Goal: Task Accomplishment & Management: Use online tool/utility

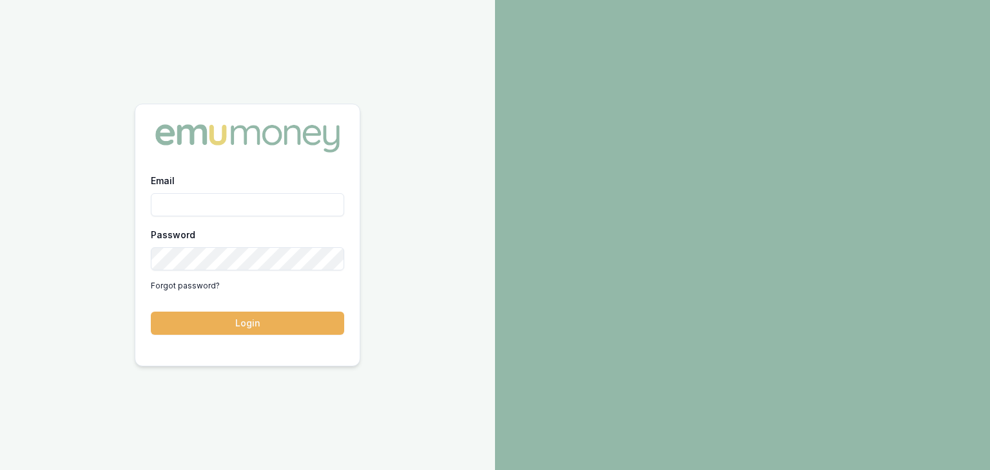
click at [200, 207] on input "Email" at bounding box center [247, 204] width 193 height 23
type input "baron.ketterman@emumoney.com.au"
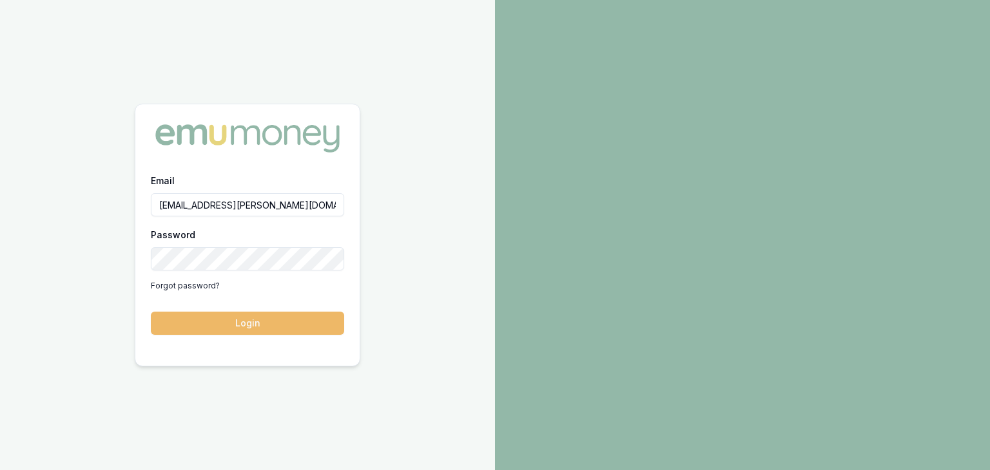
click at [258, 325] on button "Login" at bounding box center [247, 323] width 193 height 23
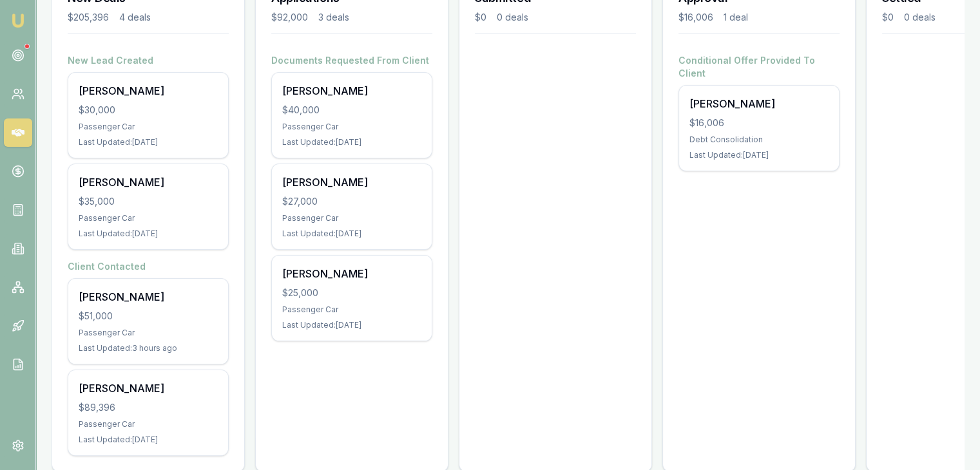
scroll to position [247, 0]
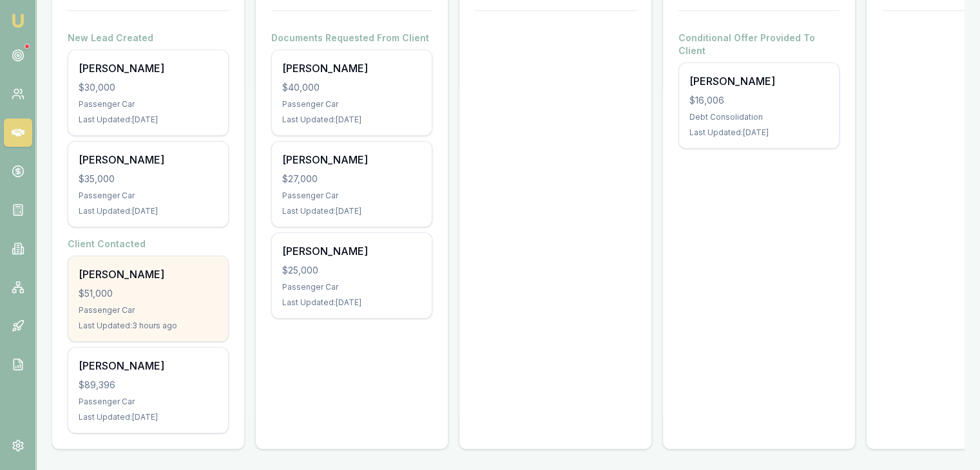
click at [129, 287] on div "$51,000" at bounding box center [148, 293] width 139 height 13
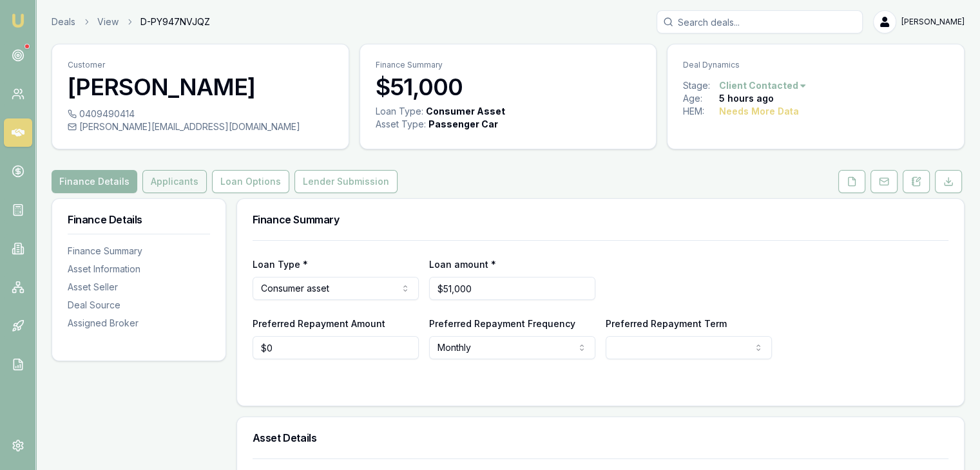
click at [157, 178] on button "Applicants" at bounding box center [174, 181] width 64 height 23
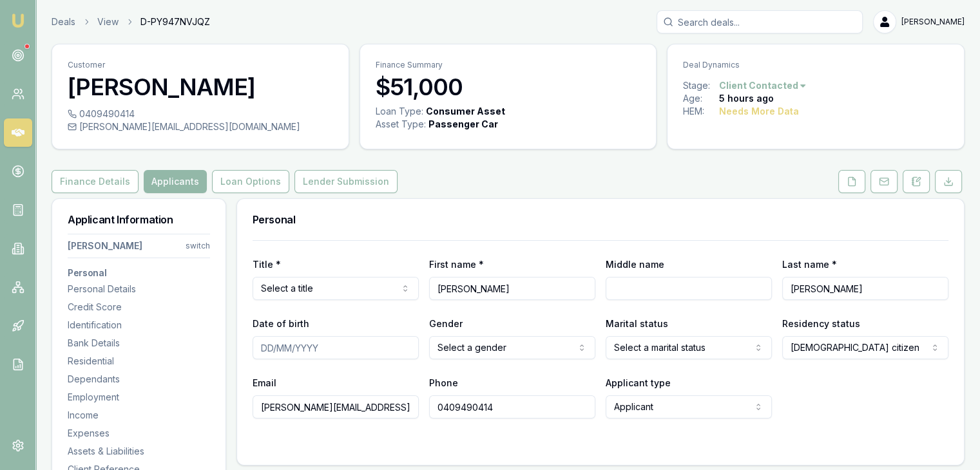
click at [394, 287] on html "Emu Broker Deals View D-PY947NVJQZ [PERSON_NAME] Toggle Menu Customer [PERSON_N…" at bounding box center [490, 235] width 980 height 470
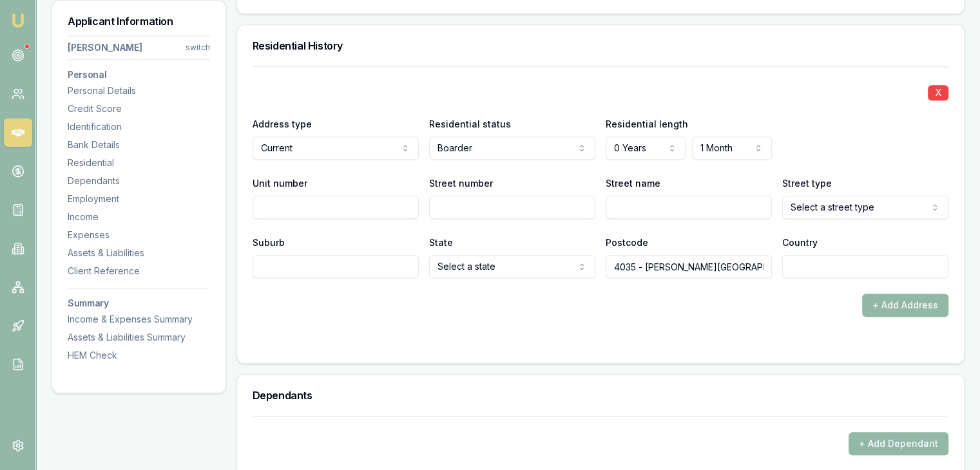
scroll to position [1224, 0]
